Goal: Transaction & Acquisition: Purchase product/service

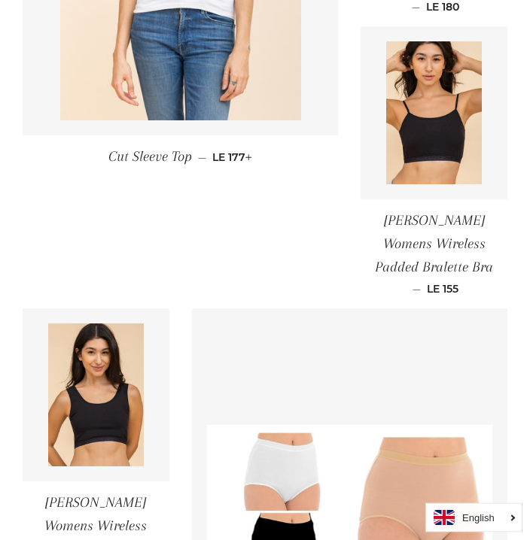
scroll to position [787, 0]
click at [458, 109] on img at bounding box center [434, 112] width 96 height 143
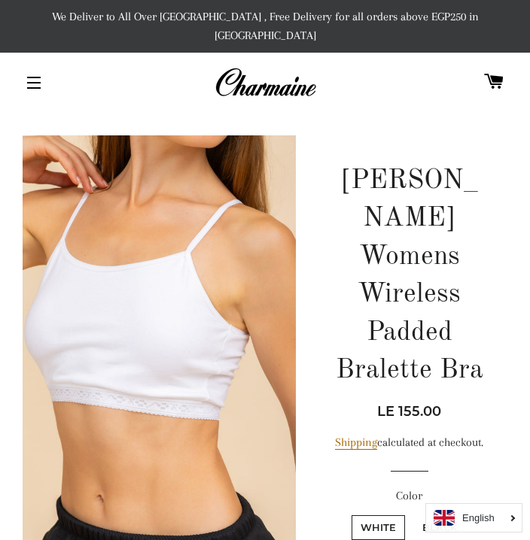
click at [31, 74] on button "Site navigation" at bounding box center [34, 83] width 38 height 38
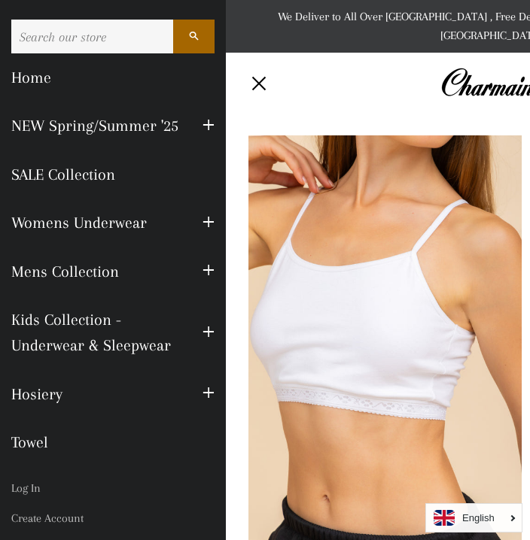
click at [362, 77] on div "Site navigation" at bounding box center [305, 83] width 129 height 44
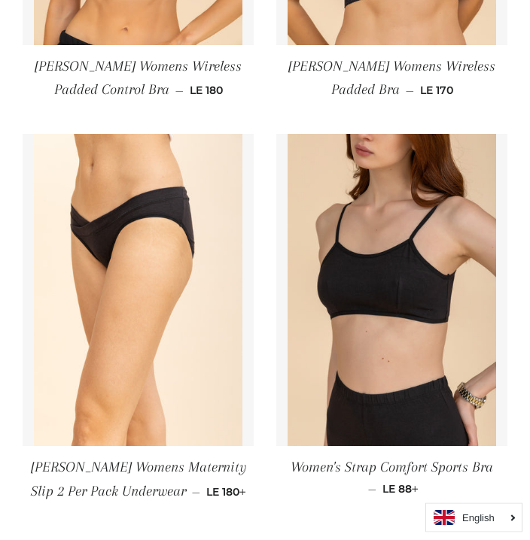
scroll to position [1323, 0]
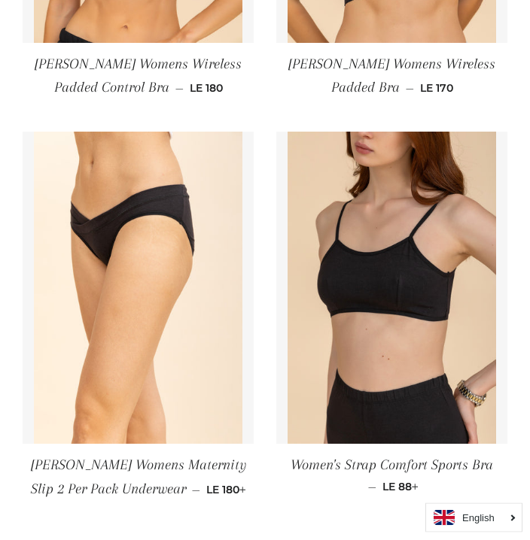
click at [433, 237] on img at bounding box center [391, 288] width 208 height 312
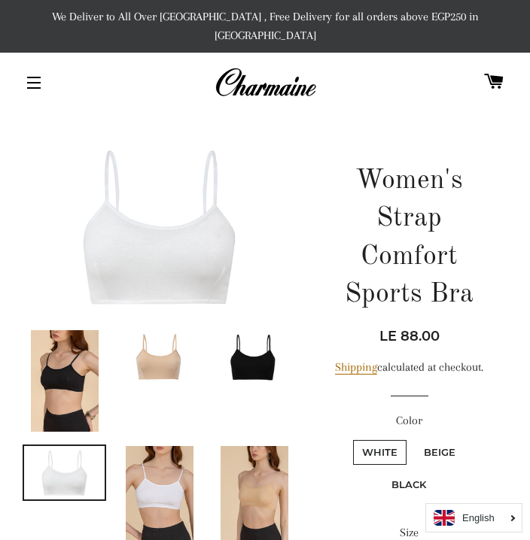
click at [34, 77] on button "Site navigation" at bounding box center [34, 83] width 38 height 38
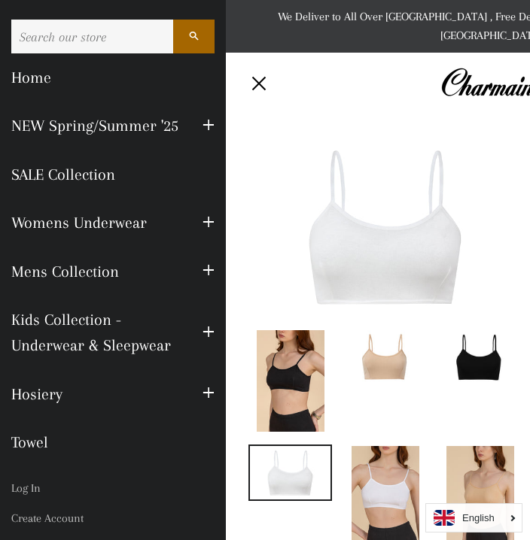
click at [217, 124] on button "Expand submenu NEW Spring/Summer '25 Collapse submenu NEW Spring/Summer '25" at bounding box center [208, 125] width 35 height 41
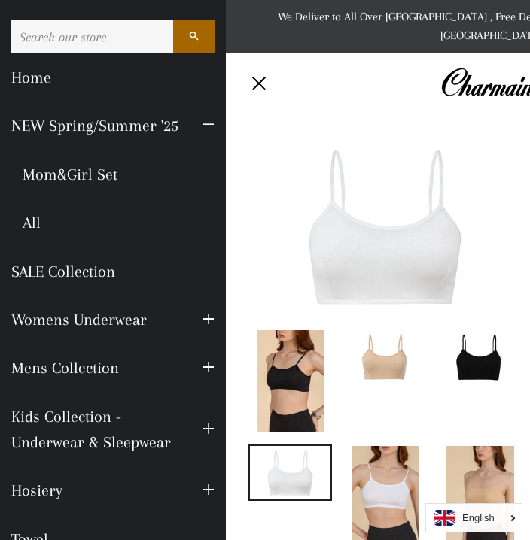
click at [102, 269] on link "SALE Collection" at bounding box center [113, 272] width 226 height 48
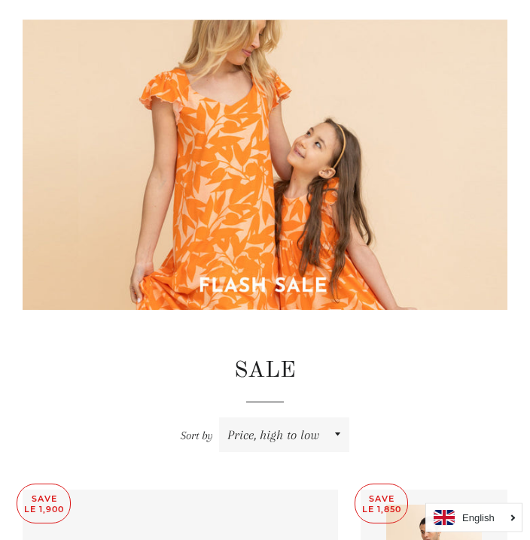
scroll to position [228, 0]
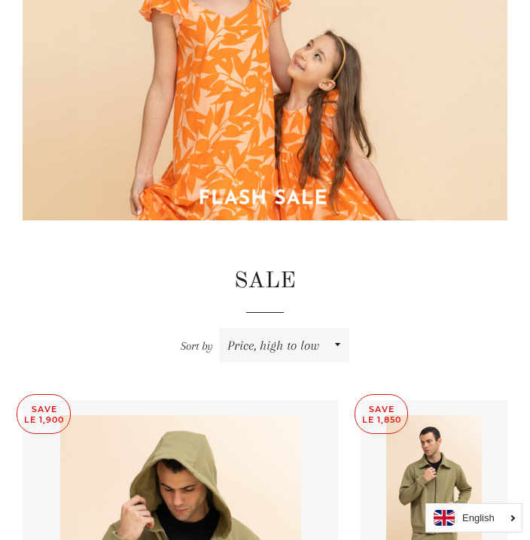
click at [330, 334] on select "Featured Best selling Alphabetically, A-Z Alphabetically, Z-A Price, low to hig…" at bounding box center [284, 345] width 130 height 35
select select "price-ascending"
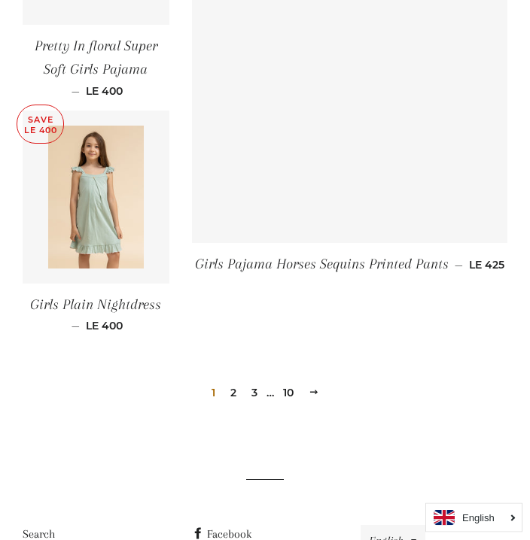
scroll to position [2222, 0]
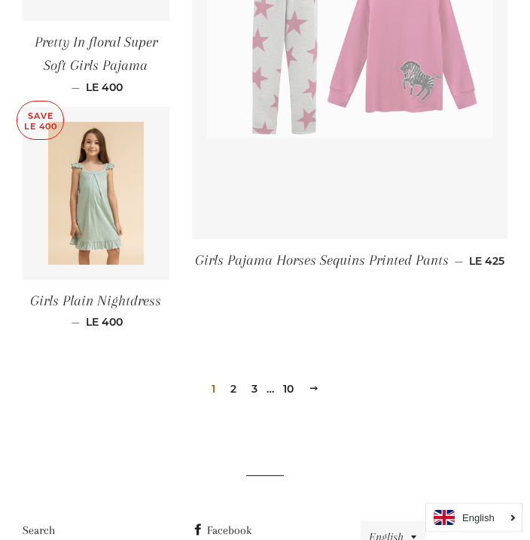
click at [261, 378] on link "3" at bounding box center [254, 389] width 18 height 23
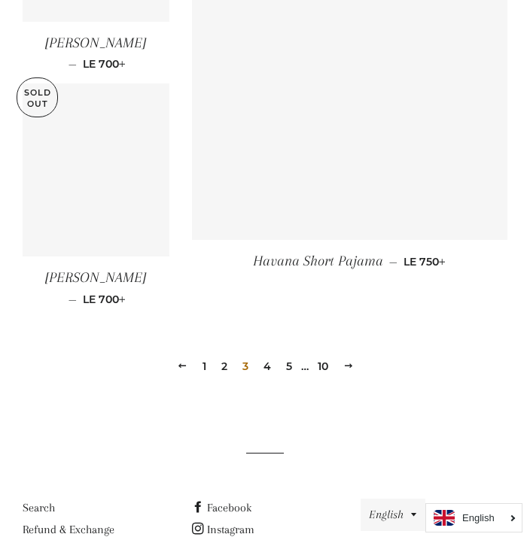
scroll to position [2240, 0]
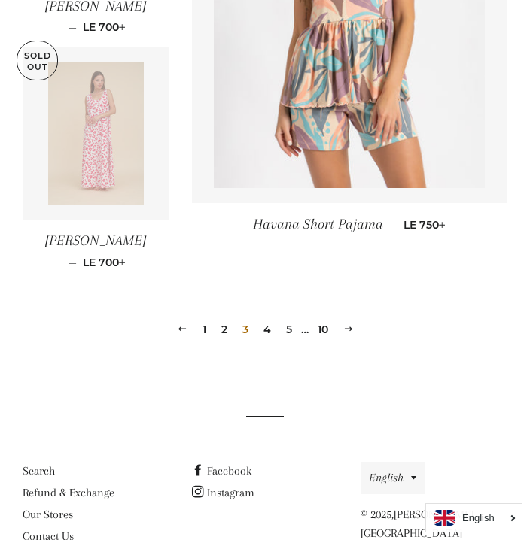
click at [223, 318] on link "2" at bounding box center [224, 329] width 18 height 23
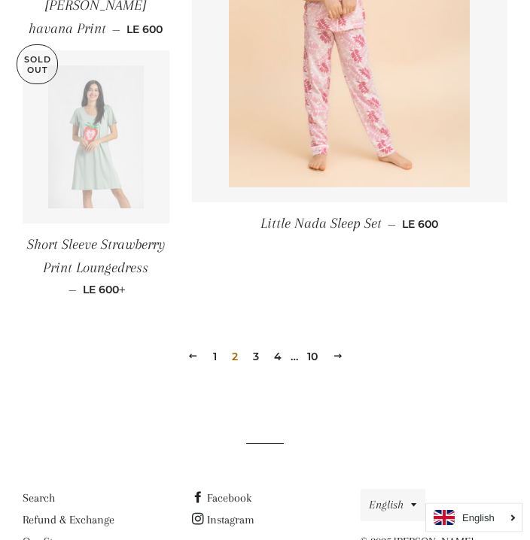
scroll to position [2325, 0]
click at [278, 346] on link "4" at bounding box center [278, 357] width 20 height 23
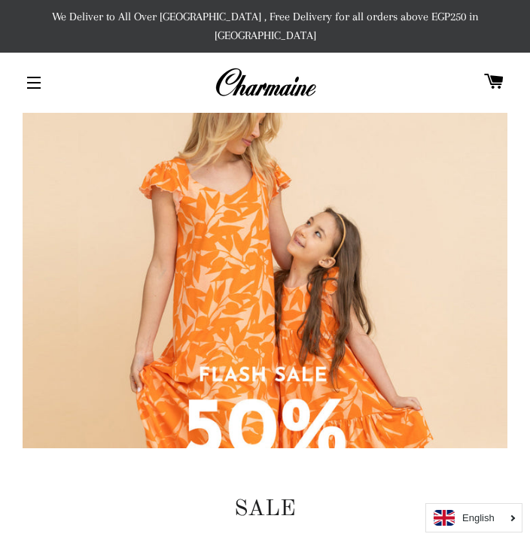
click at [24, 71] on button "Site navigation" at bounding box center [34, 83] width 38 height 38
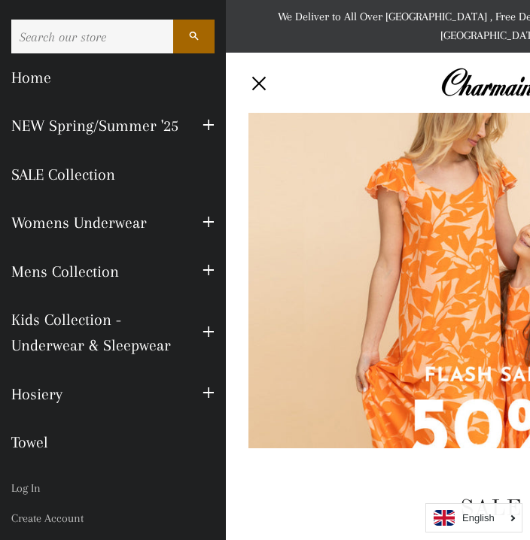
click at [212, 384] on span "button" at bounding box center [208, 393] width 12 height 19
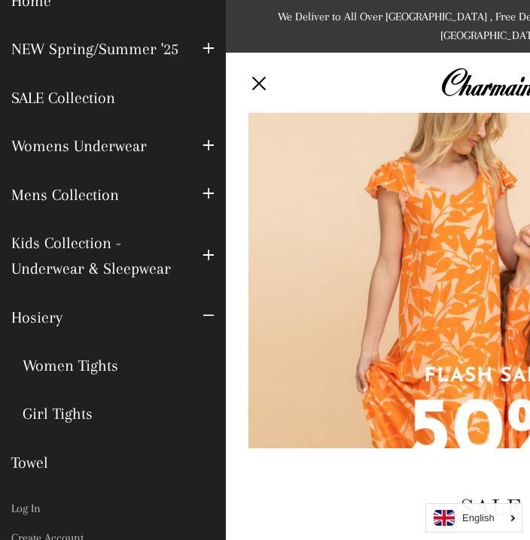
scroll to position [79, 0]
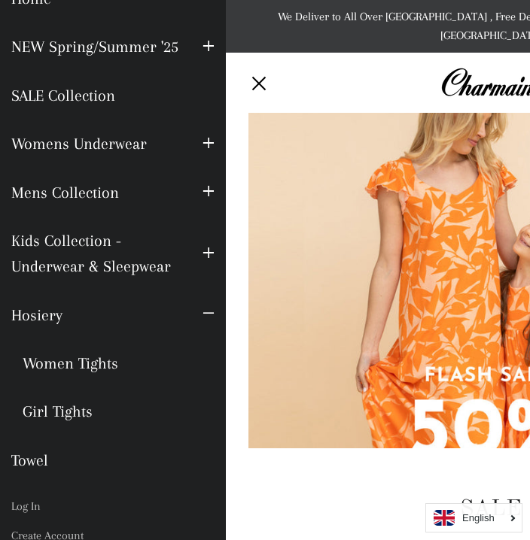
click at [29, 455] on link "Towel" at bounding box center [113, 460] width 226 height 48
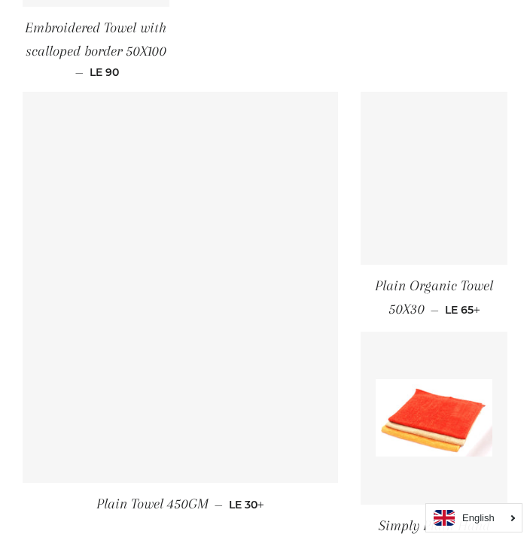
scroll to position [1560, 0]
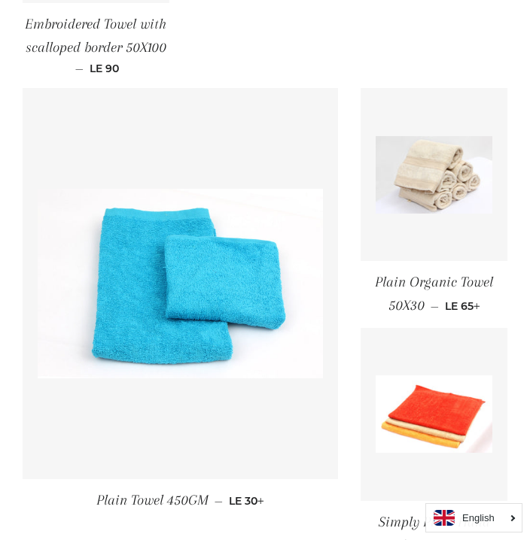
click at [455, 190] on img at bounding box center [433, 174] width 117 height 77
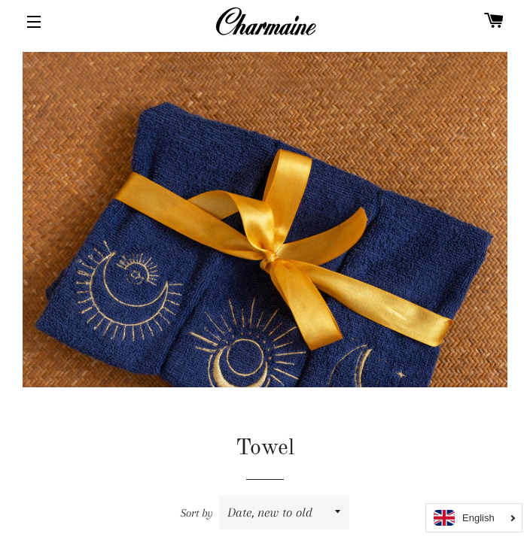
scroll to position [0, 0]
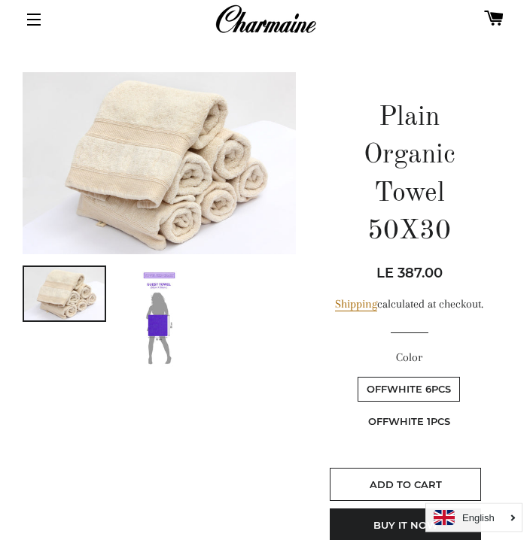
scroll to position [14, 0]
